Goal: Check status: Check status

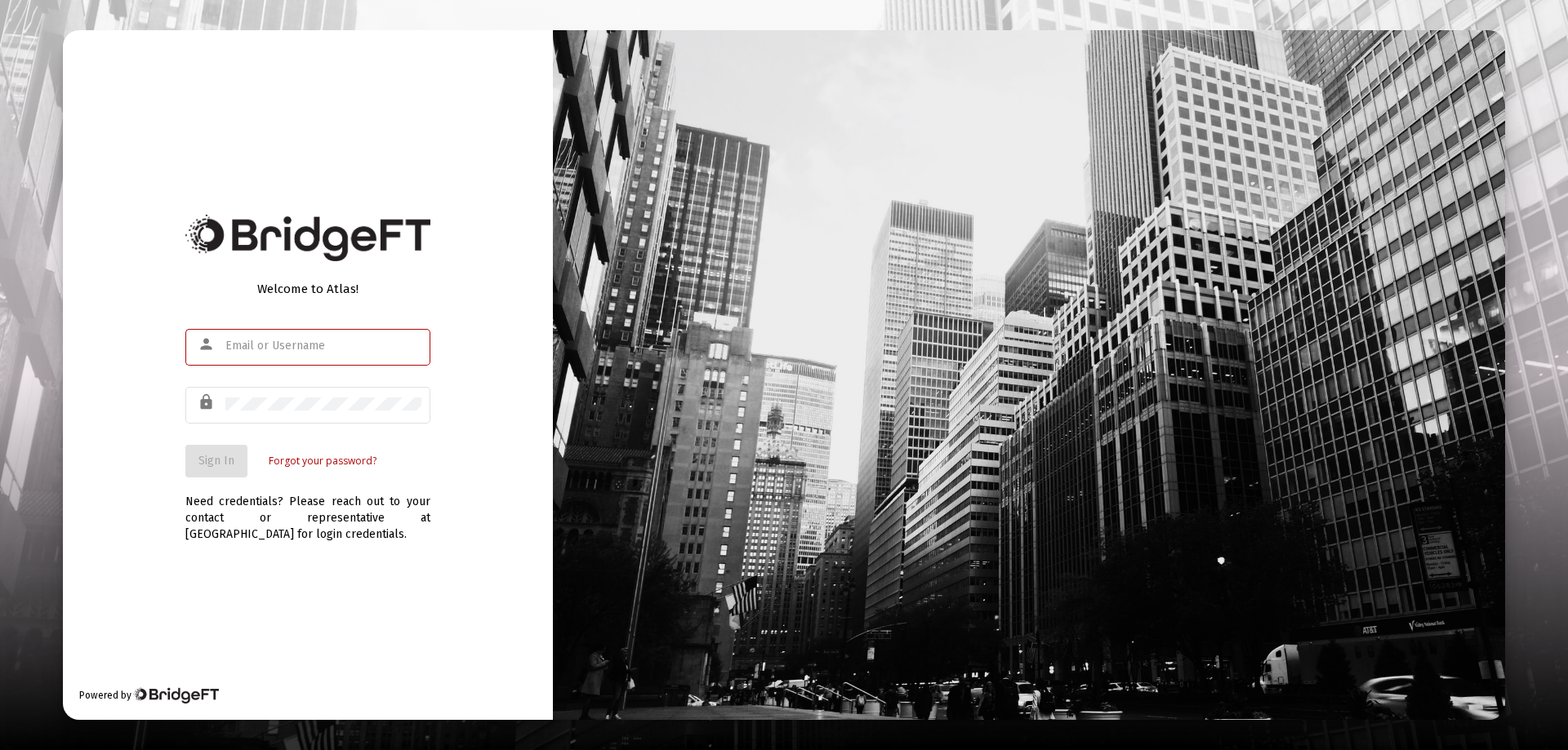
type input "[EMAIL_ADDRESS][DOMAIN_NAME]"
click at [169, 516] on div "Welcome to Atlas! person [EMAIL_ADDRESS][DOMAIN_NAME] lock Sign In Forgot your …" at bounding box center [308, 375] width 490 height 690
click at [223, 465] on span "Sign In" at bounding box center [216, 461] width 36 height 14
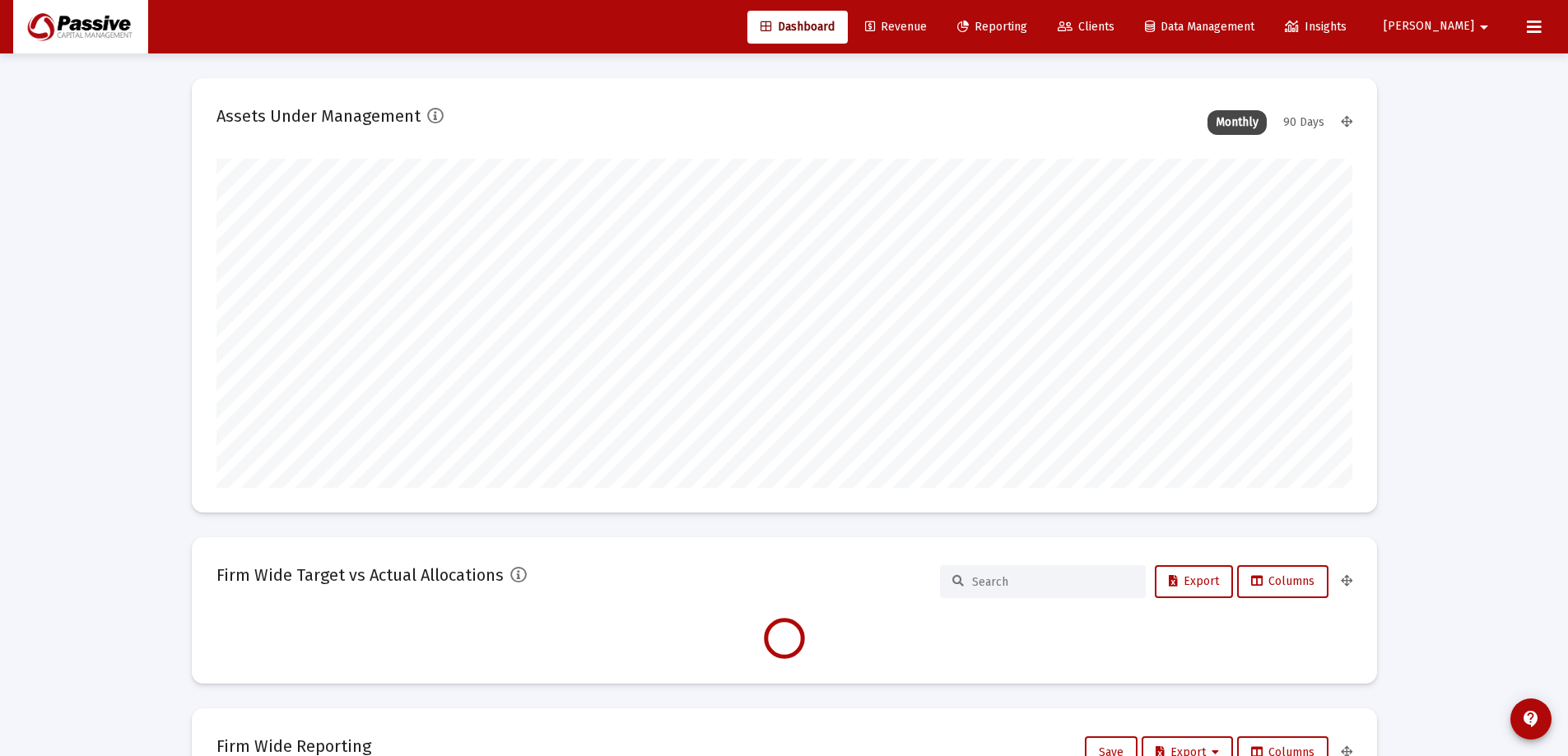
scroll to position [329, 612]
type input "[DATE]"
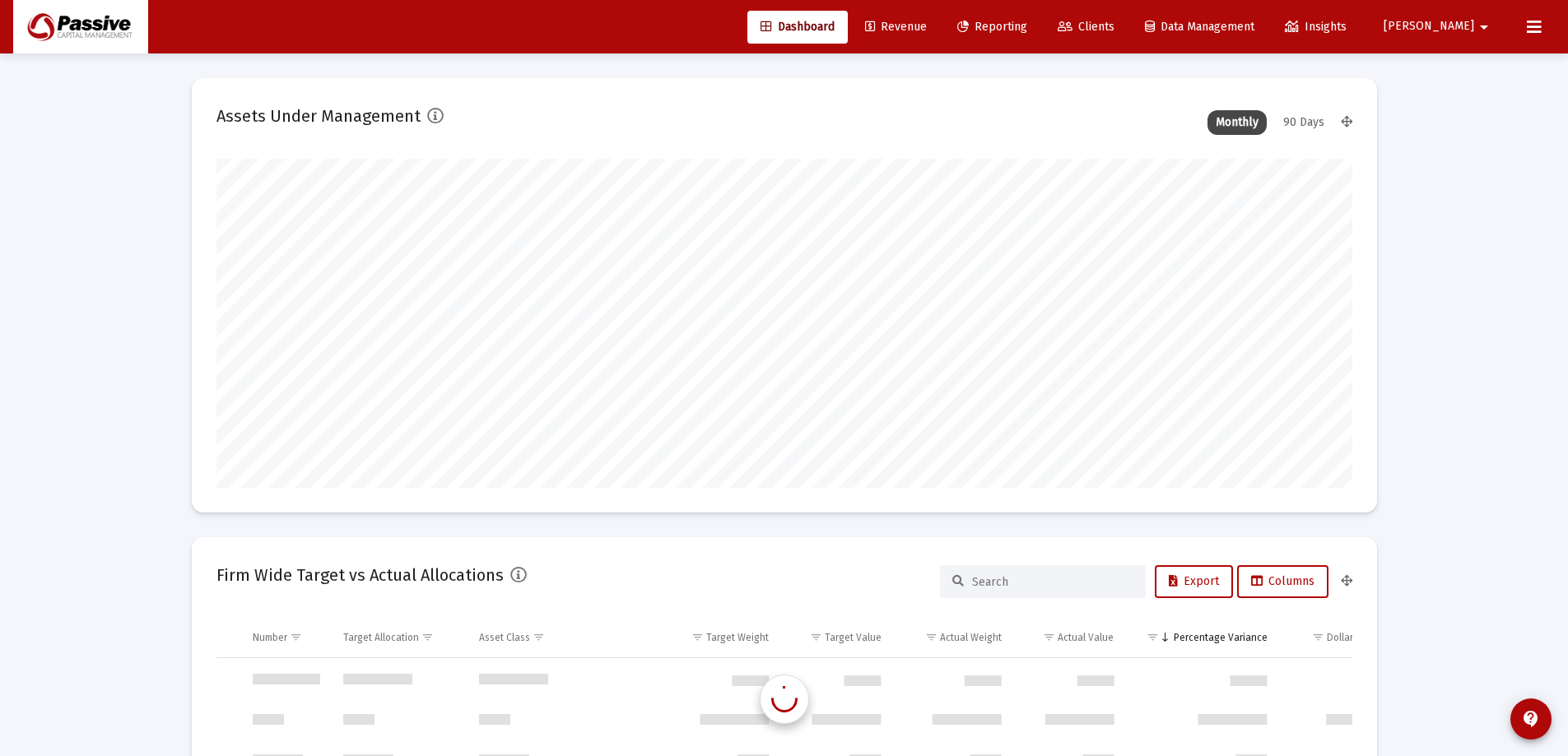
scroll to position [790, 0]
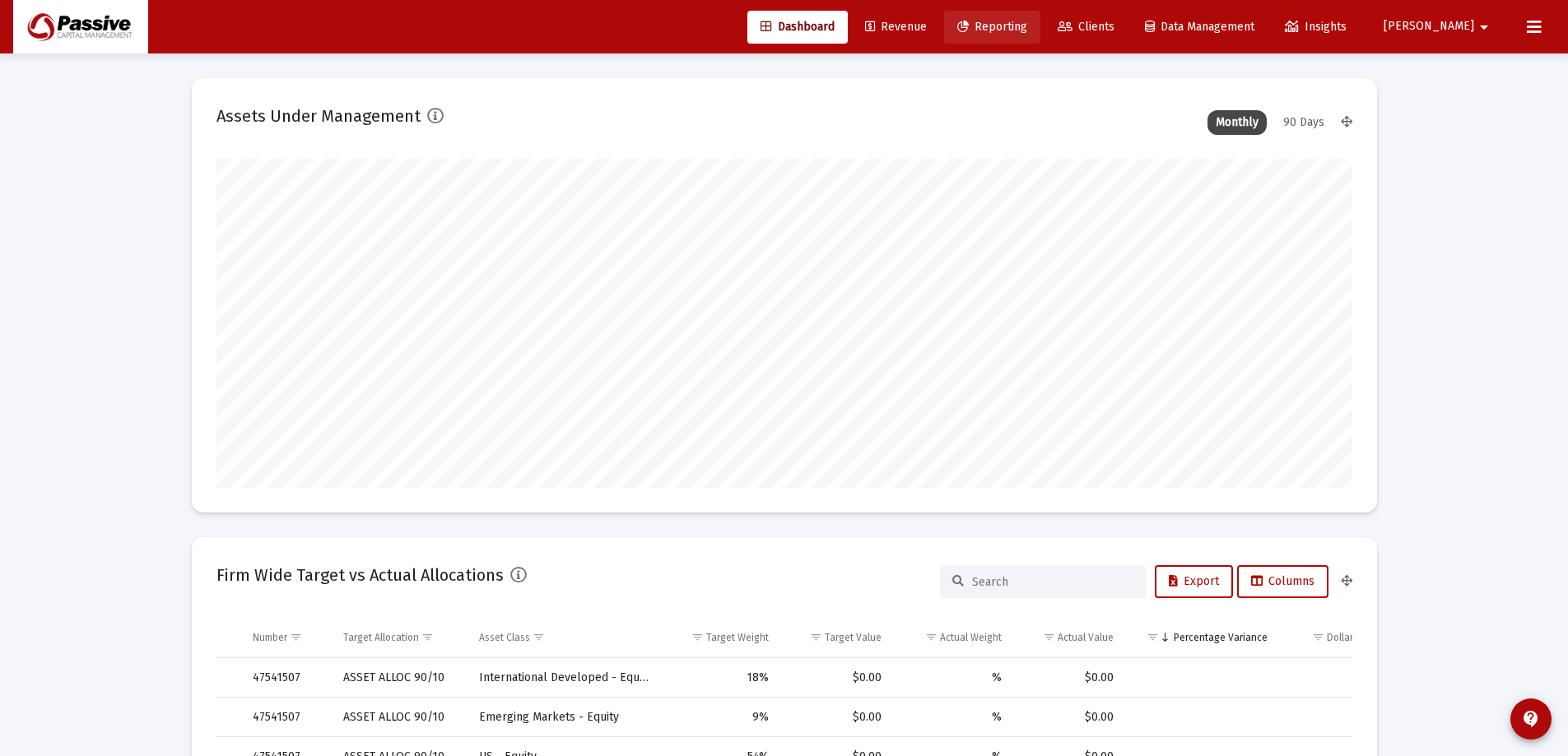
click at [1027, 29] on span "Reporting" at bounding box center [992, 26] width 70 height 14
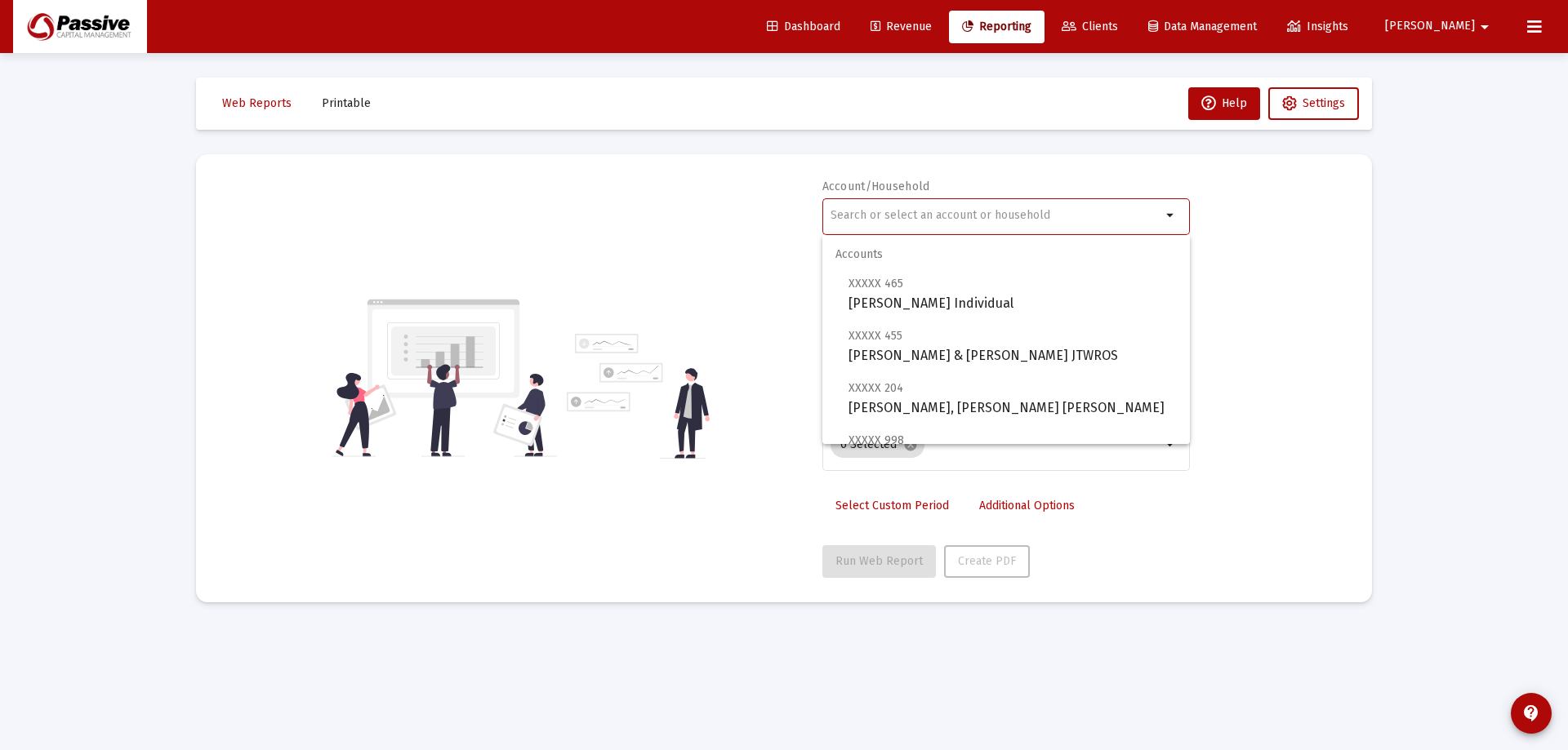
click at [1065, 217] on input "text" at bounding box center [996, 215] width 331 height 13
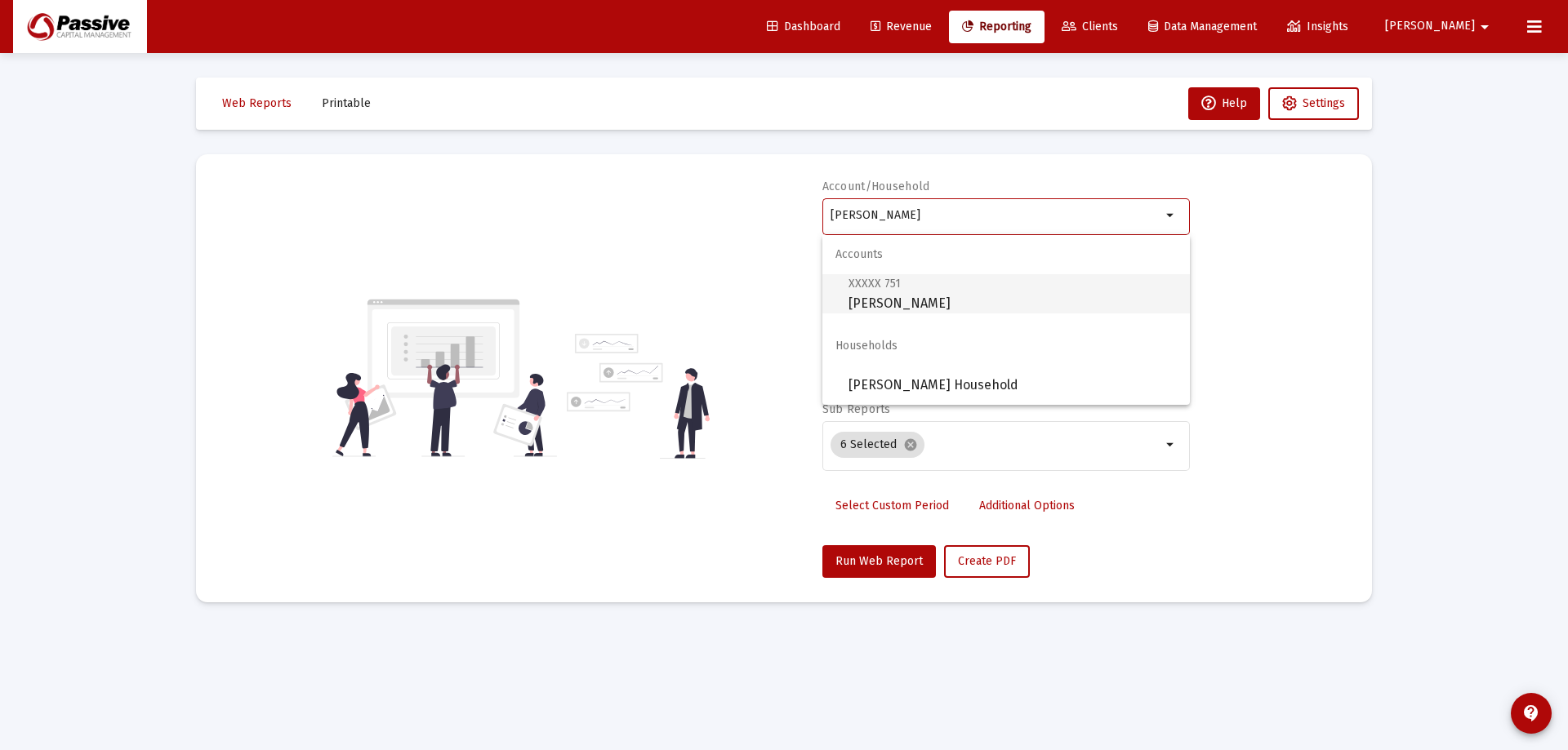
click at [1005, 289] on span "XXXXX 751 [PERSON_NAME]" at bounding box center [1011, 293] width 328 height 40
type input "[PERSON_NAME]"
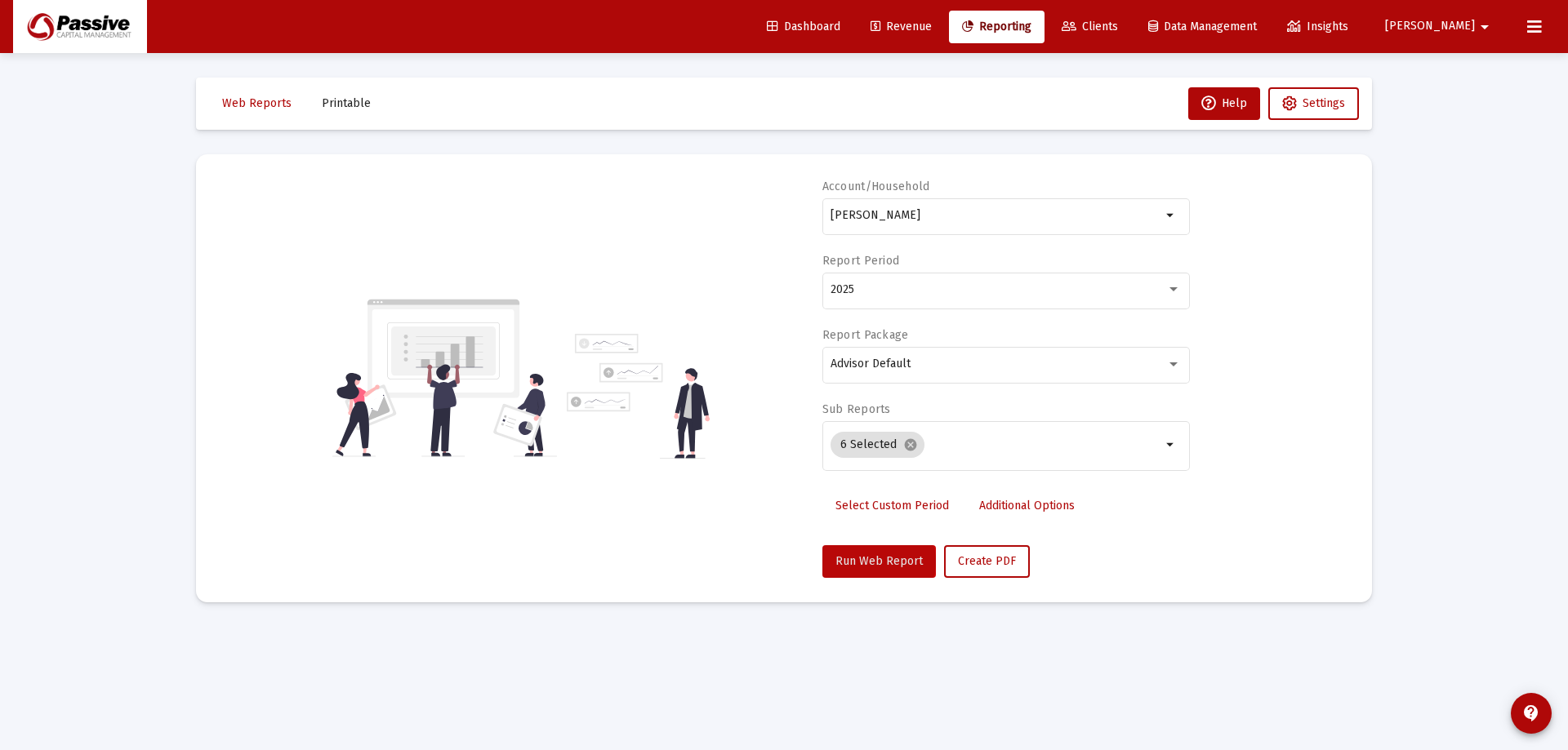
click at [878, 561] on span "Run Web Report" at bounding box center [879, 561] width 87 height 14
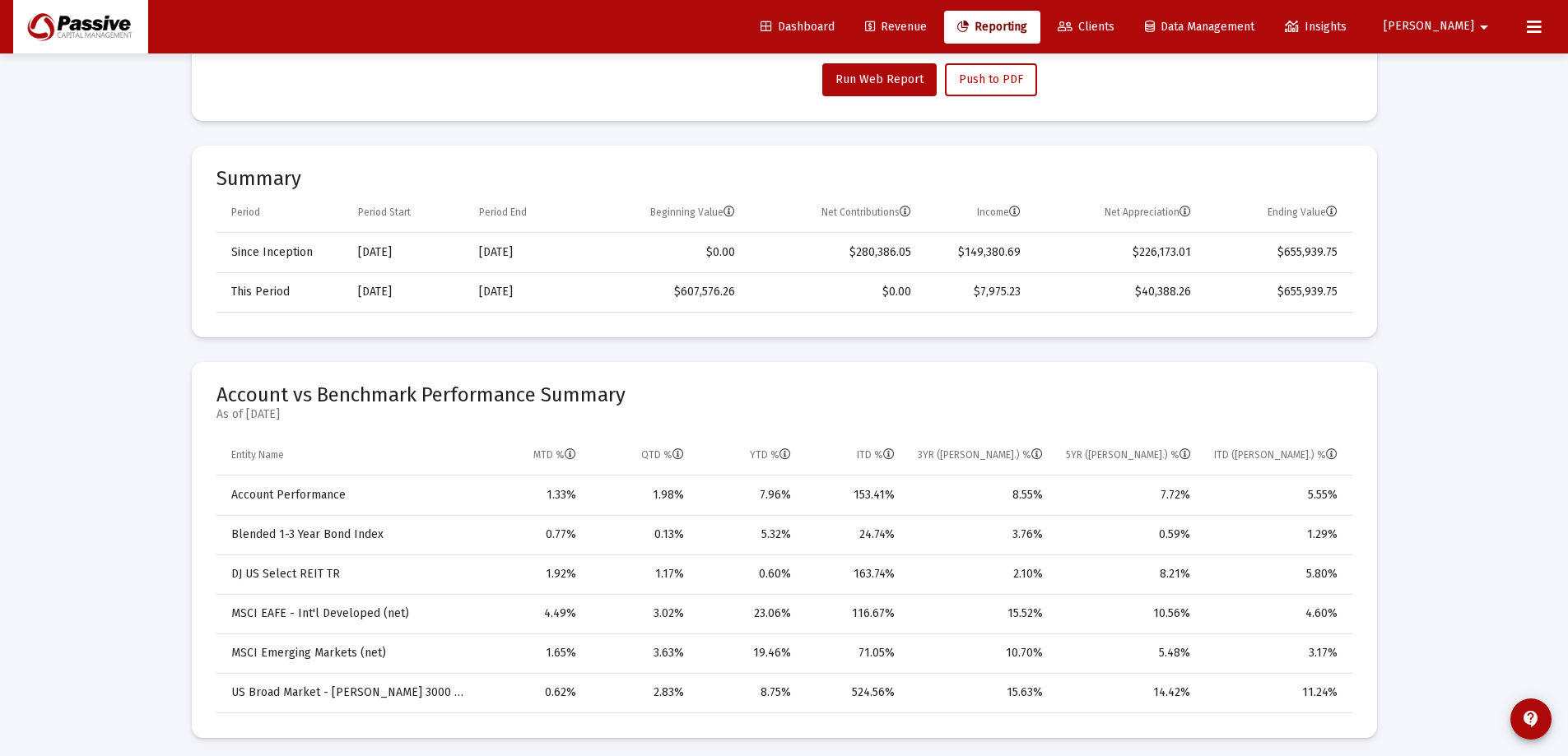
scroll to position [494, 0]
